Goal: Task Accomplishment & Management: Manage account settings

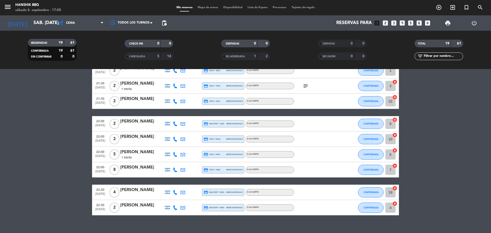
scroll to position [213, 0]
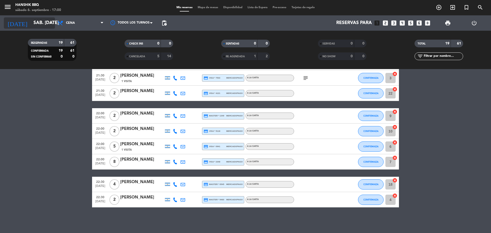
click at [41, 22] on input "sáb. [DATE]" at bounding box center [60, 23] width 59 height 10
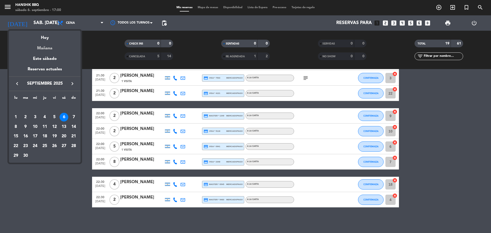
click at [48, 45] on div "Mañana" at bounding box center [45, 46] width 72 height 10
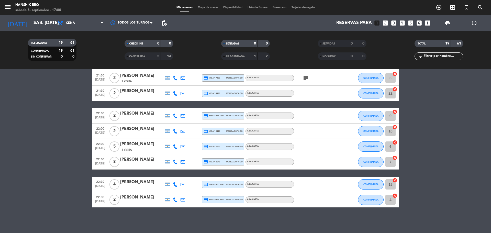
type input "dom. [DATE]"
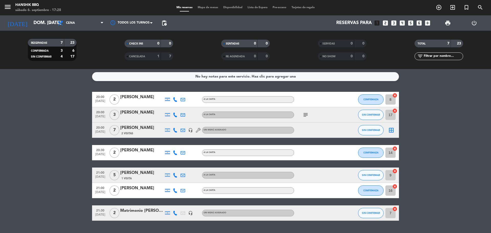
scroll to position [0, 0]
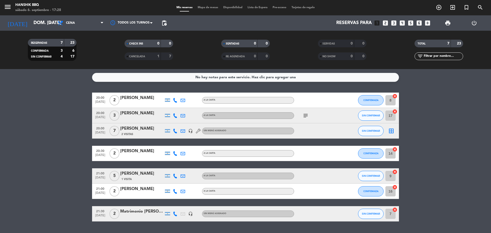
click at [175, 103] on div at bounding box center [176, 100] width 8 height 15
click at [176, 101] on icon at bounding box center [175, 100] width 5 height 5
click at [186, 93] on span at bounding box center [188, 92] width 4 height 4
drag, startPoint x: 176, startPoint y: 117, endPoint x: 178, endPoint y: 115, distance: 3.1
click at [176, 117] on icon at bounding box center [175, 115] width 5 height 5
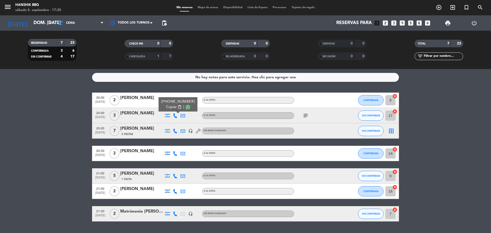
click at [186, 108] on span at bounding box center [188, 107] width 4 height 4
drag, startPoint x: 174, startPoint y: 131, endPoint x: 177, endPoint y: 129, distance: 3.8
click at [174, 131] on icon at bounding box center [175, 131] width 5 height 5
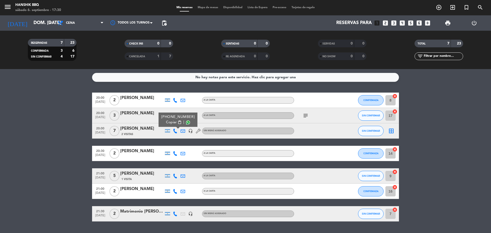
click at [188, 123] on div "Copiar content_paste |" at bounding box center [179, 122] width 34 height 5
click at [186, 122] on span at bounding box center [188, 123] width 4 height 4
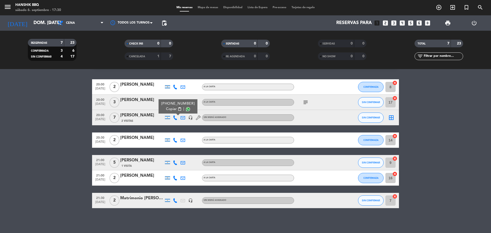
scroll to position [14, 0]
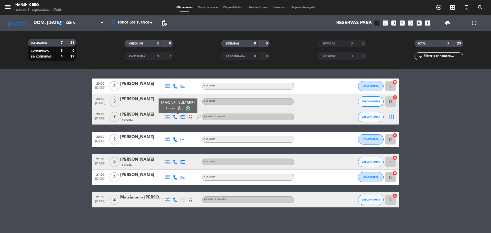
click at [175, 141] on icon at bounding box center [175, 139] width 5 height 5
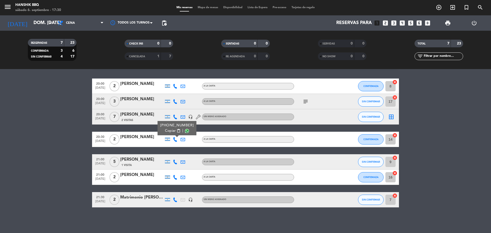
click at [185, 132] on span at bounding box center [187, 131] width 4 height 4
click at [175, 162] on icon at bounding box center [175, 162] width 5 height 5
click at [186, 153] on span at bounding box center [188, 154] width 4 height 4
click at [175, 177] on icon at bounding box center [175, 177] width 5 height 5
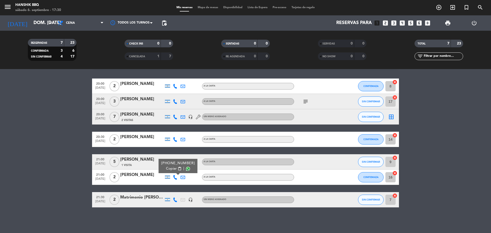
click at [186, 167] on span at bounding box center [188, 169] width 4 height 4
click at [173, 199] on div at bounding box center [176, 199] width 8 height 15
click at [177, 200] on icon at bounding box center [175, 200] width 5 height 5
click at [186, 192] on span at bounding box center [188, 191] width 4 height 4
click at [142, 221] on div "No hay notas para este servicio. Haz clic para agregar una 20:00 [DATE] 2 [PERS…" at bounding box center [245, 151] width 491 height 164
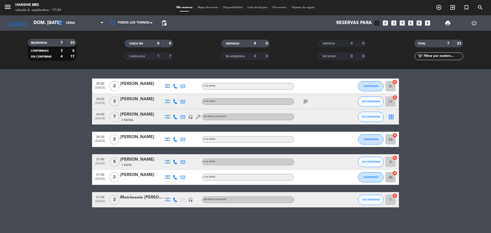
drag, startPoint x: 70, startPoint y: 82, endPoint x: 73, endPoint y: 52, distance: 30.0
click at [70, 82] on bookings-row "20:00 [DATE] 2 [PERSON_NAME] A [PERSON_NAME] CONFIRMADA 8 cancel 20:00 [DATE] 3…" at bounding box center [245, 143] width 491 height 129
click at [41, 198] on bookings-row "20:00 [DATE] 2 [PERSON_NAME] A [PERSON_NAME] CONFIRMADA 8 cancel 20:00 [DATE] 3…" at bounding box center [245, 143] width 491 height 129
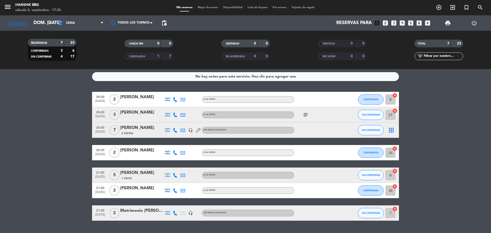
scroll to position [0, 0]
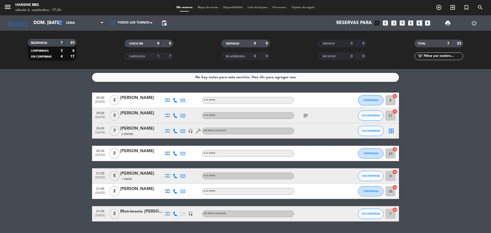
click at [422, 24] on icon "looks_6" at bounding box center [419, 23] width 7 height 7
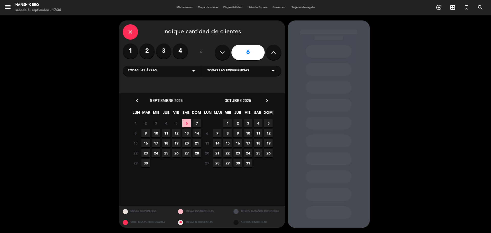
click at [186, 123] on span "6" at bounding box center [187, 123] width 8 height 8
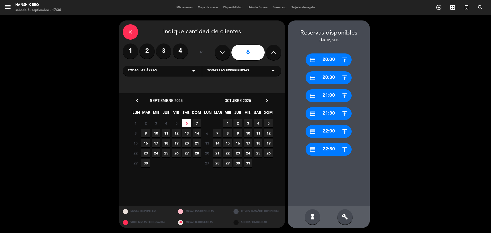
click at [342, 212] on div "build" at bounding box center [345, 216] width 15 height 15
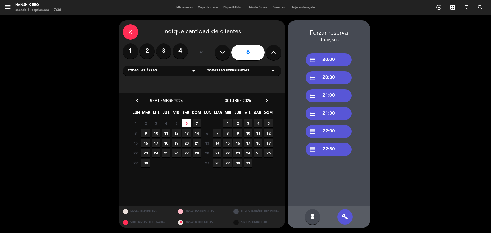
click at [328, 98] on div "credit_card 21:00" at bounding box center [329, 95] width 46 height 13
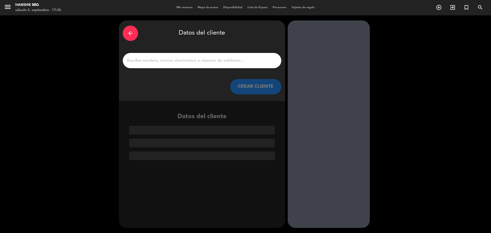
click at [211, 56] on div at bounding box center [202, 60] width 159 height 15
drag, startPoint x: 213, startPoint y: 58, endPoint x: 215, endPoint y: 61, distance: 3.0
click at [214, 58] on input "1" at bounding box center [202, 60] width 151 height 7
drag, startPoint x: 112, startPoint y: 105, endPoint x: 138, endPoint y: 73, distance: 41.8
click at [114, 103] on div "arrow_back Datos del cliente CREAR CLIENTE Datos del cliente" at bounding box center [245, 124] width 491 height 218
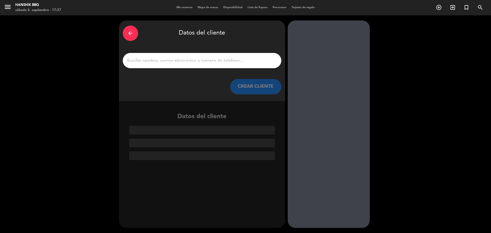
paste input "[PERSON_NAME]"
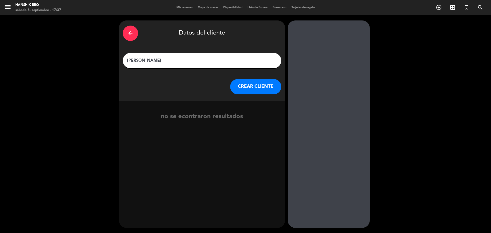
type input "[PERSON_NAME]"
click at [246, 89] on button "CREAR CLIENTE" at bounding box center [255, 86] width 51 height 15
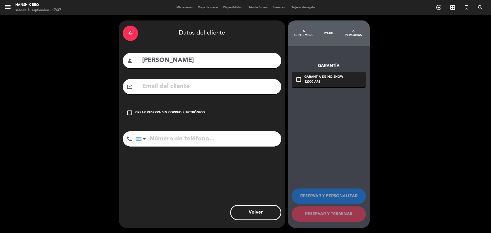
drag, startPoint x: 139, startPoint y: 86, endPoint x: 150, endPoint y: 81, distance: 11.9
drag, startPoint x: 150, startPoint y: 81, endPoint x: 143, endPoint y: 88, distance: 9.8
click at [136, 90] on div "mail_outline" at bounding box center [202, 86] width 159 height 15
paste input "[EMAIL_ADDRESS][DOMAIN_NAME]"
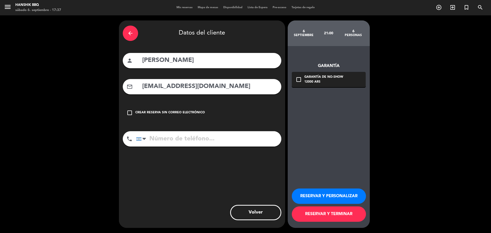
type input "[EMAIL_ADDRESS][DOMAIN_NAME]"
click at [166, 143] on input "tel" at bounding box center [208, 138] width 145 height 15
paste input "3516312791"
type input "3516312791"
click at [315, 214] on button "RESERVAR Y TERMINAR" at bounding box center [329, 214] width 74 height 15
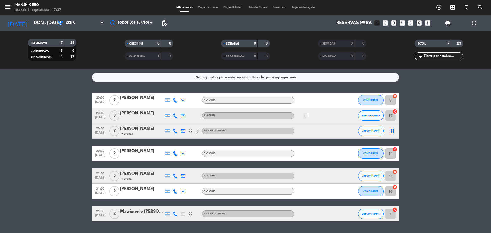
click at [51, 165] on bookings-row "20:00 [DATE] 2 [PERSON_NAME] A [PERSON_NAME] CONFIRMADA 8 cancel 20:00 [DATE] 3…" at bounding box center [245, 157] width 491 height 129
click at [30, 18] on div "[DATE] dom. [DATE] arrow_drop_down" at bounding box center [29, 22] width 51 height 11
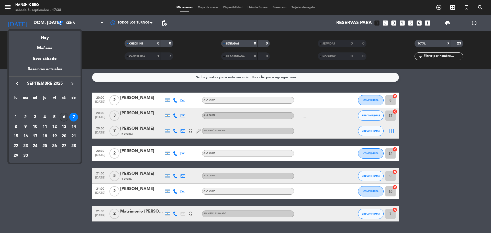
click at [63, 118] on div "6" at bounding box center [64, 117] width 9 height 9
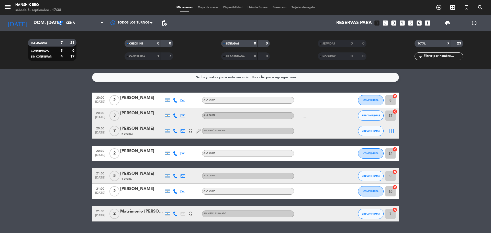
type input "sáb. [DATE]"
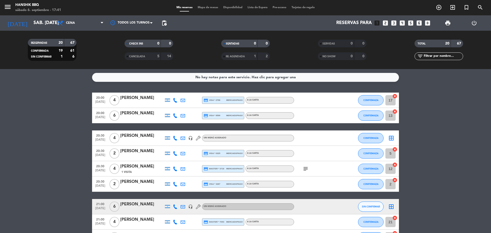
drag, startPoint x: 73, startPoint y: 144, endPoint x: 75, endPoint y: 153, distance: 8.9
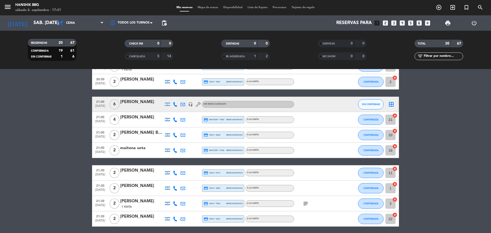
click at [0, 124] on bookings-row "20:00 [DATE] 4 [PERSON_NAME] credit_card visa * 2798 mercadopago A LA CARTA CON…" at bounding box center [245, 161] width 491 height 343
drag, startPoint x: 0, startPoint y: 124, endPoint x: 6, endPoint y: 124, distance: 5.7
click at [0, 124] on bookings-row "20:00 [DATE] 4 [PERSON_NAME] credit_card visa * 2798 mercadopago A LA CARTA CON…" at bounding box center [245, 161] width 491 height 343
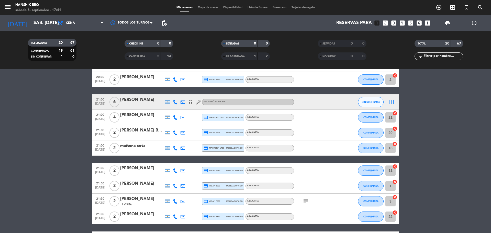
scroll to position [74, 0]
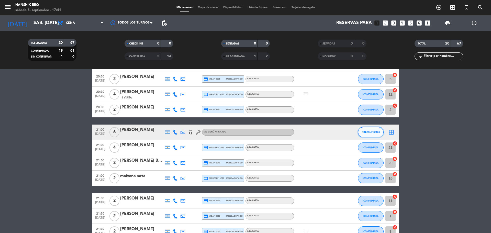
click at [377, 136] on button "SIN CONFIRMAR" at bounding box center [371, 132] width 26 height 10
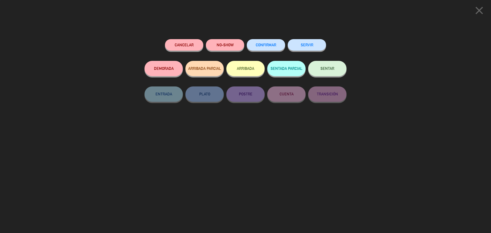
click at [265, 43] on button "CONFIRMAR" at bounding box center [266, 45] width 38 height 12
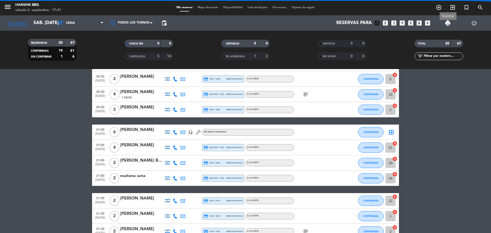
click at [448, 23] on span "print" at bounding box center [448, 23] width 6 height 6
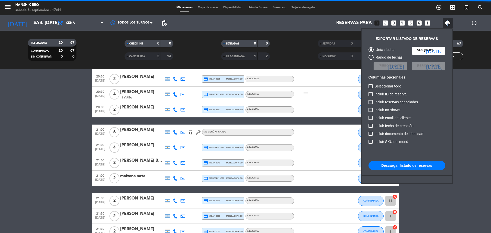
click at [392, 164] on button "Descargar listado de reservas" at bounding box center [407, 165] width 77 height 9
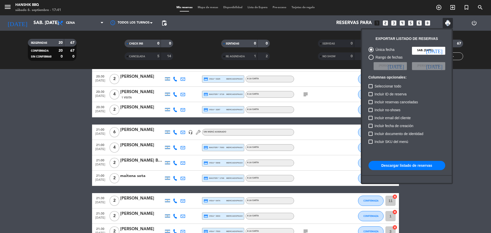
click at [405, 163] on button "Descargar listado de reservas" at bounding box center [407, 165] width 77 height 9
click at [307, 94] on div at bounding box center [245, 116] width 491 height 233
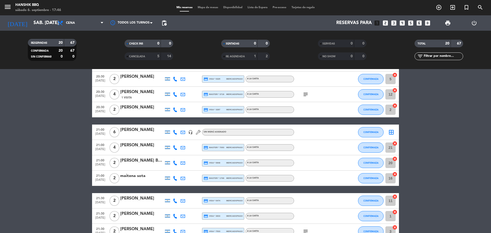
click at [306, 97] on icon "subject" at bounding box center [306, 94] width 6 height 6
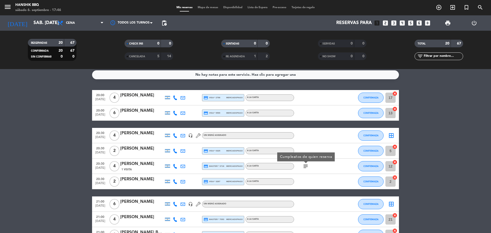
scroll to position [0, 0]
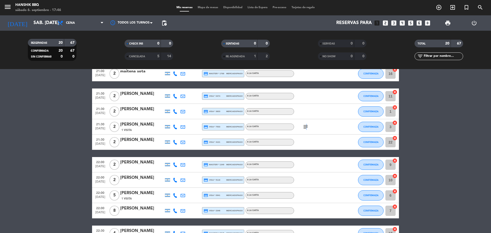
click at [306, 126] on icon "subject" at bounding box center [306, 127] width 6 height 6
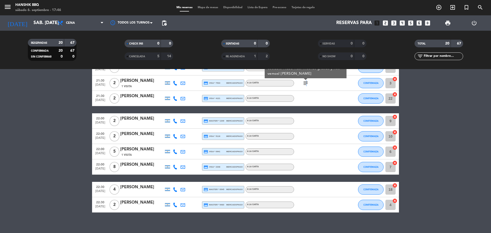
scroll to position [228, 0]
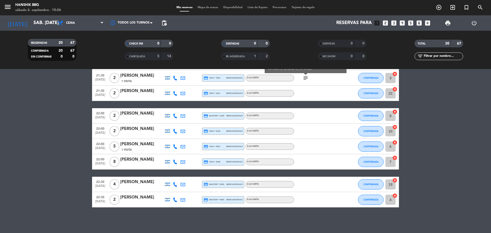
drag, startPoint x: 4, startPoint y: 104, endPoint x: 54, endPoint y: 70, distance: 61.2
click at [9, 100] on bookings-row "20:00 [DATE] 4 [PERSON_NAME] credit_card visa * 2798 mercadopago A LA CARTA CON…" at bounding box center [245, 36] width 491 height 343
